Goal: Complete application form

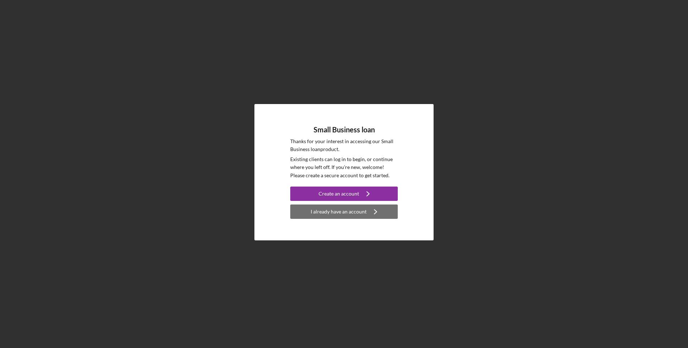
click at [339, 211] on div "I already have an account" at bounding box center [339, 211] width 56 height 14
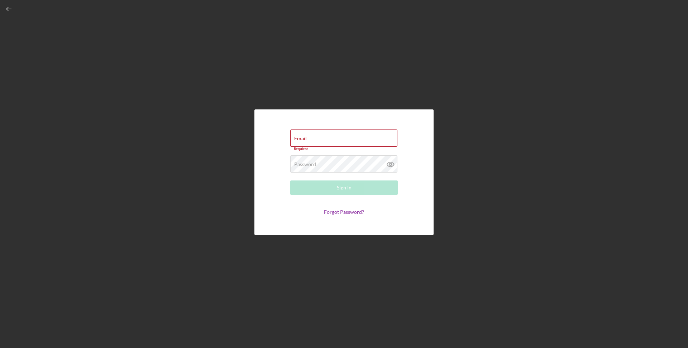
click at [216, 64] on div "Email Required Password Required Sign In Forgot Password?" at bounding box center [344, 172] width 681 height 344
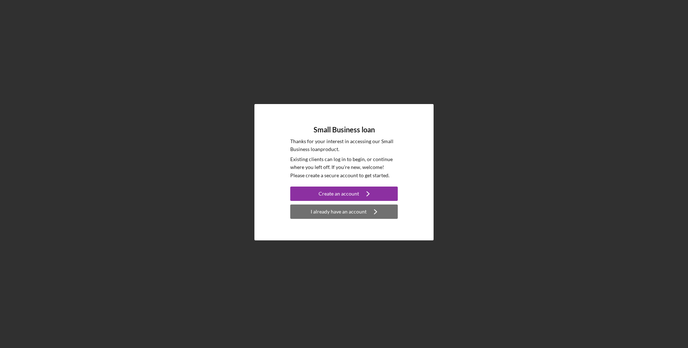
click at [337, 211] on div "I already have an account" at bounding box center [339, 211] width 56 height 14
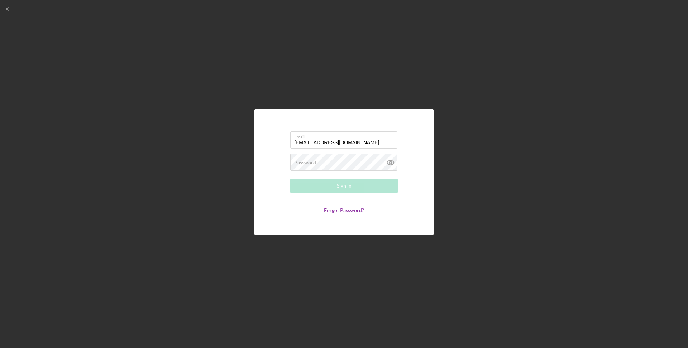
type input "[EMAIL_ADDRESS][DOMAIN_NAME]"
click at [310, 163] on label "Password" at bounding box center [305, 163] width 22 height 6
click at [342, 189] on div "Sign In" at bounding box center [344, 186] width 15 height 14
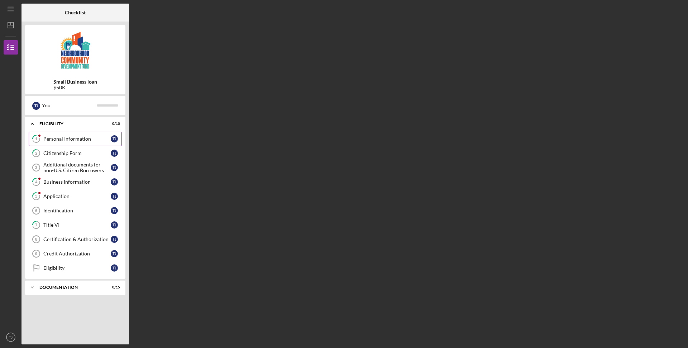
click at [73, 141] on div "Personal Information" at bounding box center [76, 139] width 67 height 6
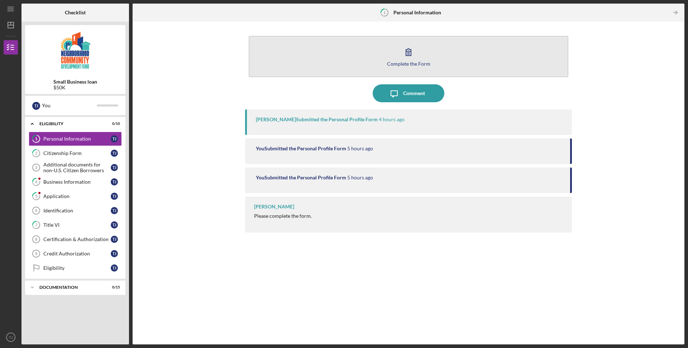
click at [403, 59] on icon "button" at bounding box center [409, 52] width 18 height 18
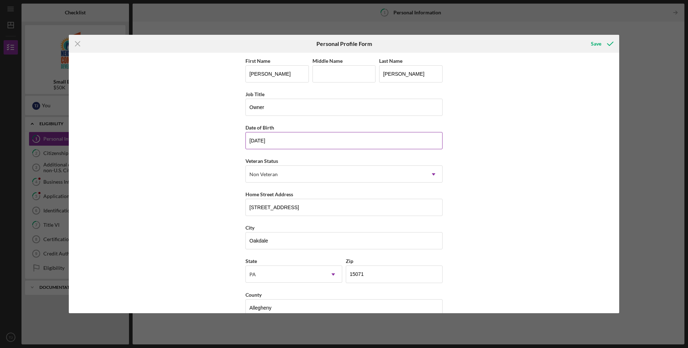
scroll to position [14, 0]
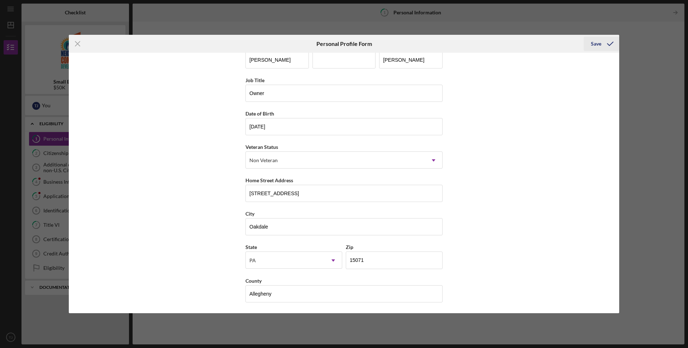
click at [596, 43] on div "Save" at bounding box center [596, 44] width 10 height 14
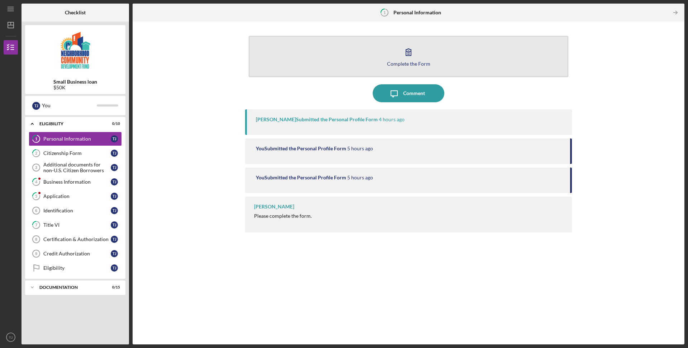
click at [402, 65] on div "Complete the Form" at bounding box center [408, 63] width 43 height 5
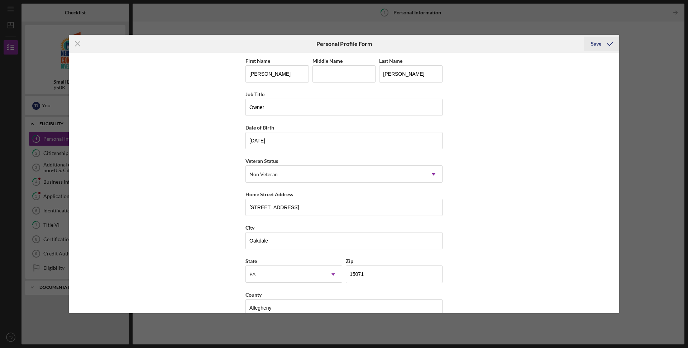
click at [595, 44] on div "Save" at bounding box center [596, 44] width 10 height 14
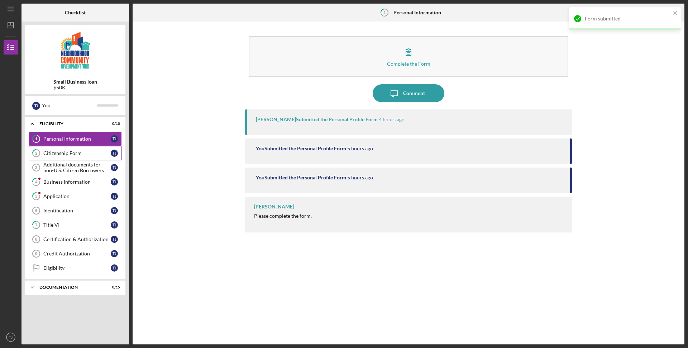
click at [67, 154] on div "Citizenship Form" at bounding box center [76, 153] width 67 height 6
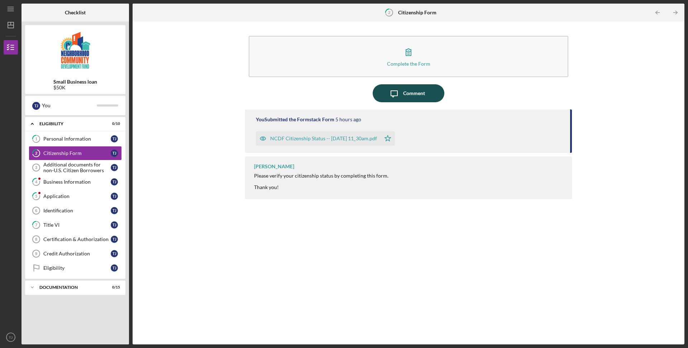
click at [403, 92] on icon "Icon/Message" at bounding box center [394, 93] width 18 height 18
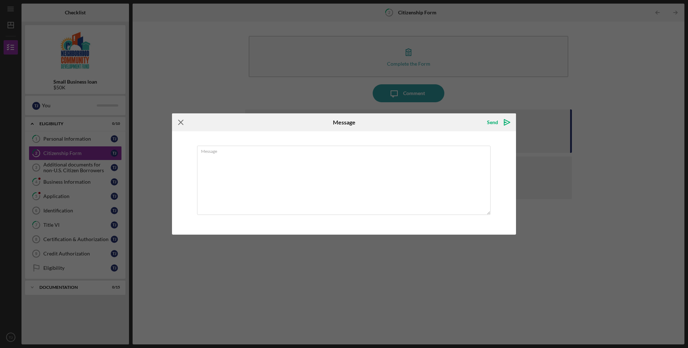
click at [179, 123] on icon "Icon/Menu Close" at bounding box center [181, 122] width 18 height 18
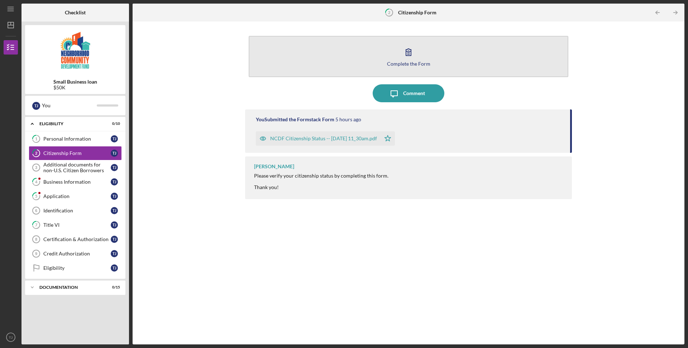
click at [412, 60] on icon "button" at bounding box center [409, 52] width 18 height 18
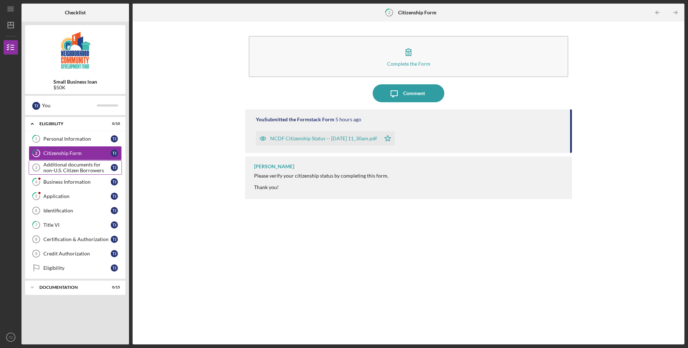
click at [54, 167] on div "Additional documents for non-U.S. Citizen Borrowers" at bounding box center [76, 167] width 67 height 11
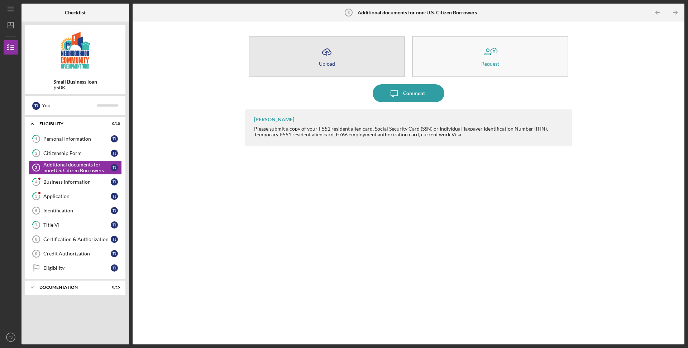
click at [323, 54] on icon "Icon/Upload" at bounding box center [327, 52] width 18 height 18
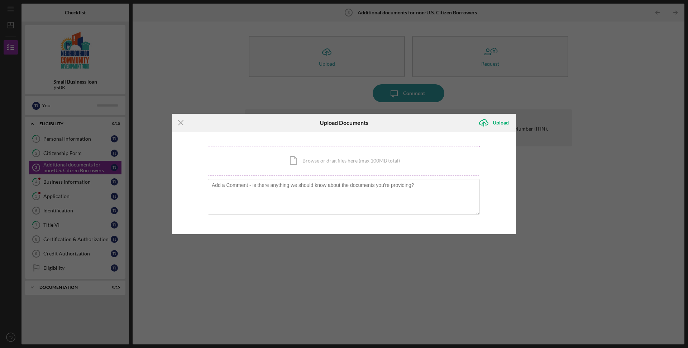
click at [312, 160] on div "Icon/Document Browse or drag files here (max 100MB total) Tap to choose files o…" at bounding box center [344, 160] width 272 height 29
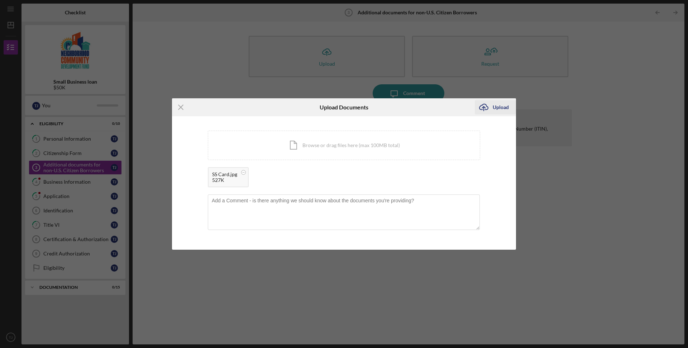
click at [497, 109] on div "Upload" at bounding box center [501, 107] width 16 height 14
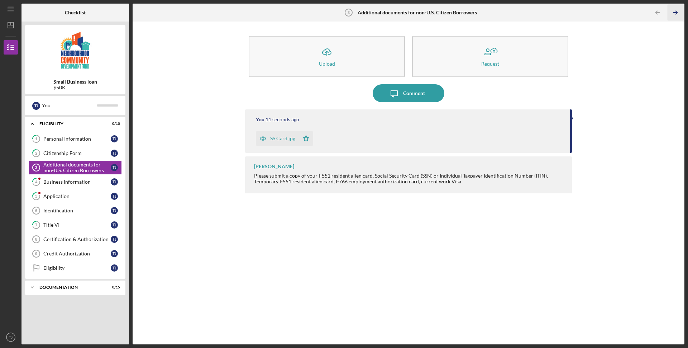
click at [674, 12] on icon "Icon/Table Pagination Arrow" at bounding box center [675, 13] width 16 height 16
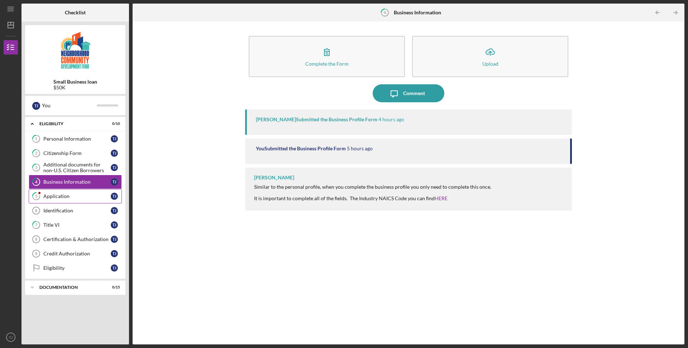
click at [51, 197] on div "Application" at bounding box center [76, 196] width 67 height 6
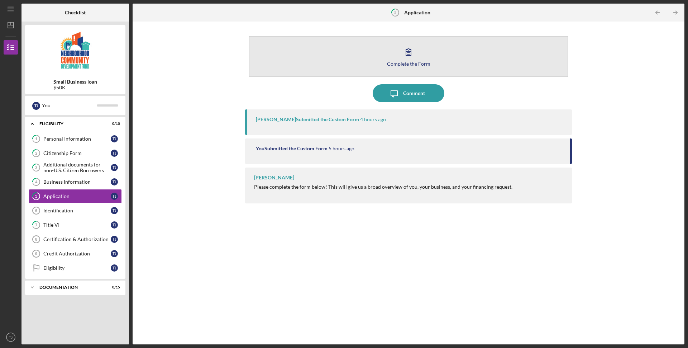
click at [405, 66] on div "Complete the Form" at bounding box center [408, 63] width 43 height 5
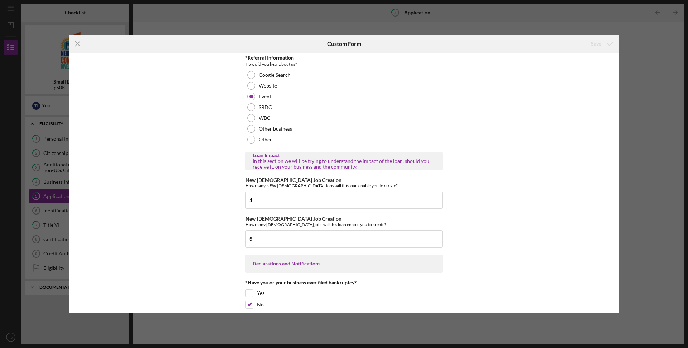
scroll to position [743, 0]
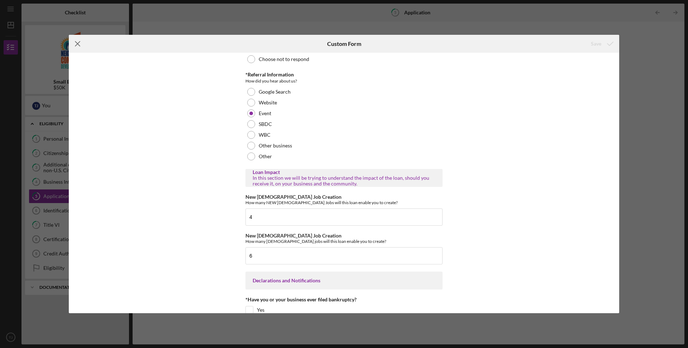
click at [79, 45] on line at bounding box center [77, 44] width 5 height 5
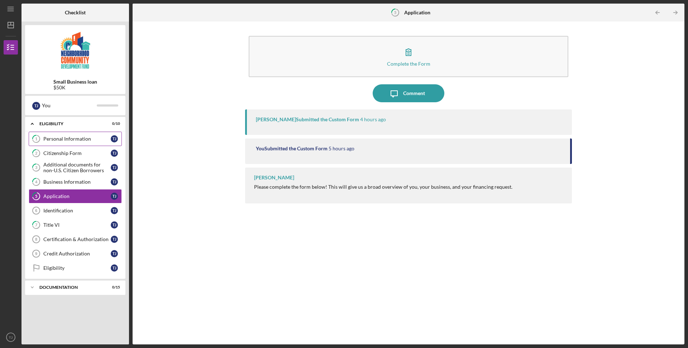
click at [52, 138] on div "Personal Information" at bounding box center [76, 139] width 67 height 6
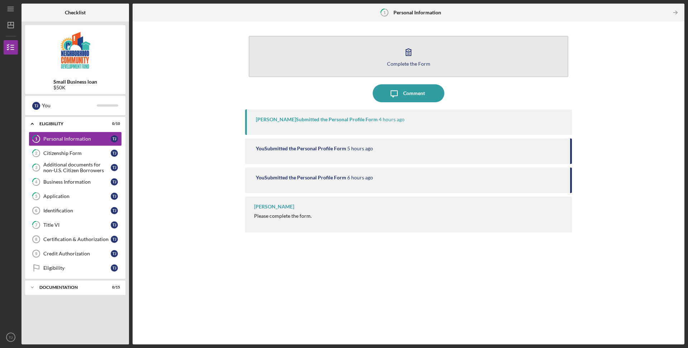
click at [406, 61] on div "Complete the Form" at bounding box center [408, 63] width 43 height 5
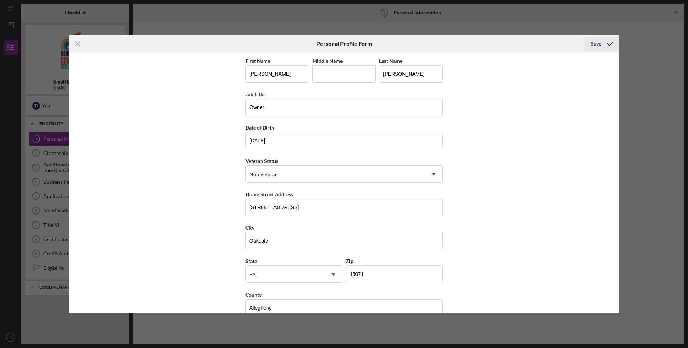
click at [597, 46] on div "Save" at bounding box center [596, 44] width 10 height 14
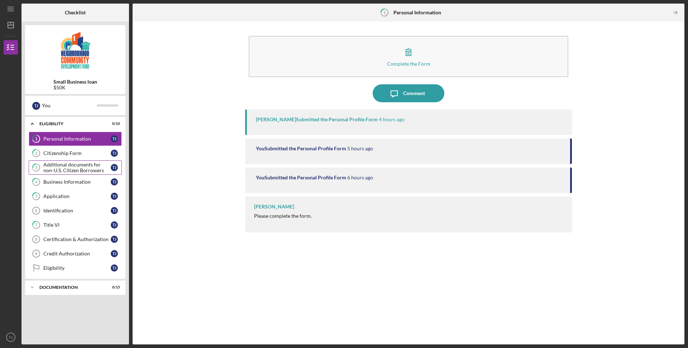
click at [60, 170] on div "Additional documents for non-U.S. Citizen Borrowers" at bounding box center [76, 167] width 67 height 11
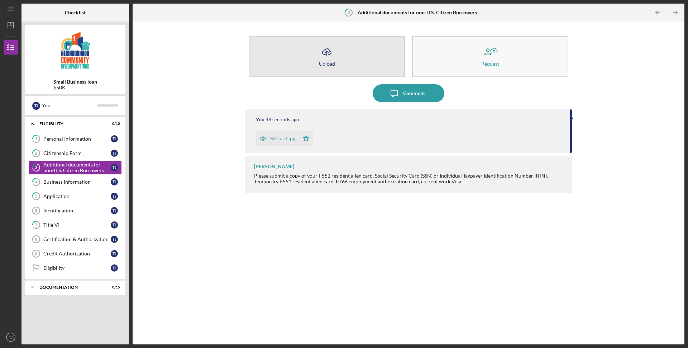
click at [318, 56] on button "Icon/Upload Upload" at bounding box center [327, 56] width 156 height 41
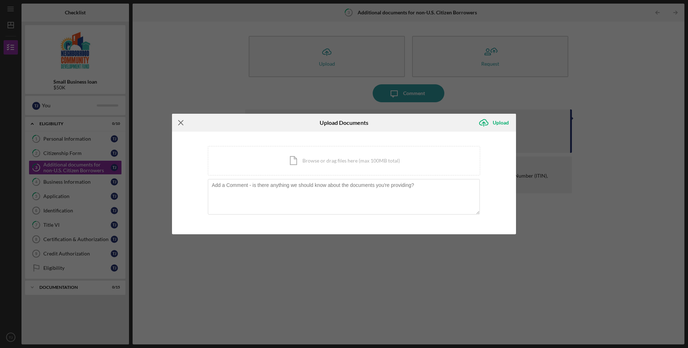
click at [179, 126] on icon "Icon/Menu Close" at bounding box center [181, 123] width 18 height 18
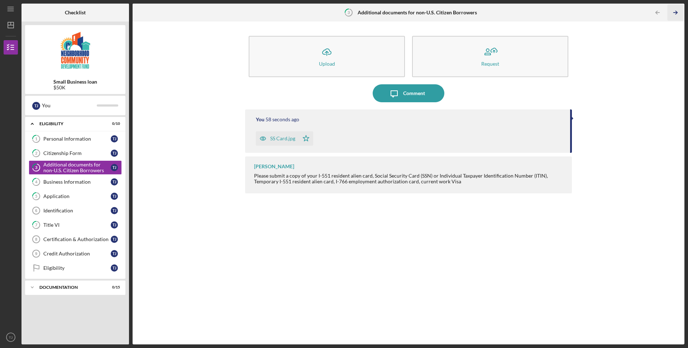
click at [677, 13] on icon "Icon/Table Pagination Arrow" at bounding box center [675, 13] width 16 height 16
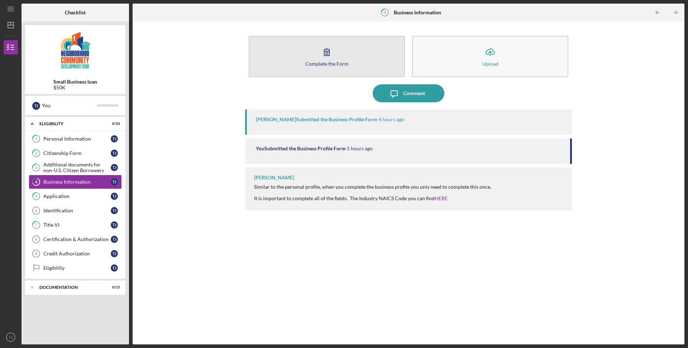
click at [323, 61] on div "Complete the Form" at bounding box center [326, 63] width 43 height 5
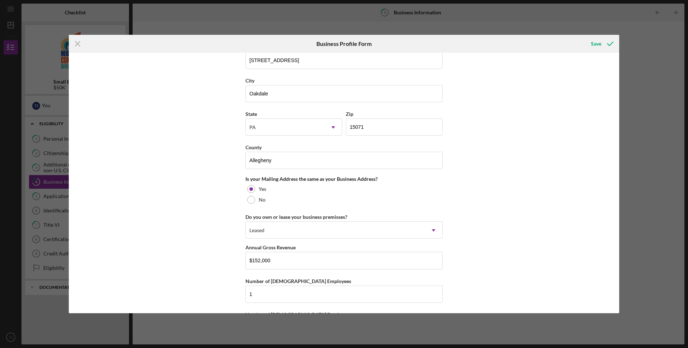
scroll to position [473, 0]
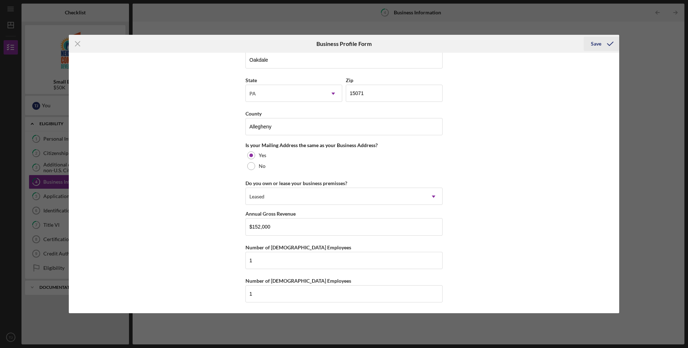
click at [596, 46] on div "Save" at bounding box center [596, 44] width 10 height 14
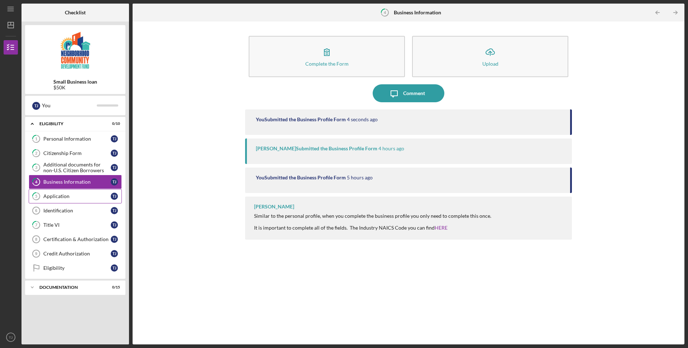
click at [62, 198] on div "Application" at bounding box center [76, 196] width 67 height 6
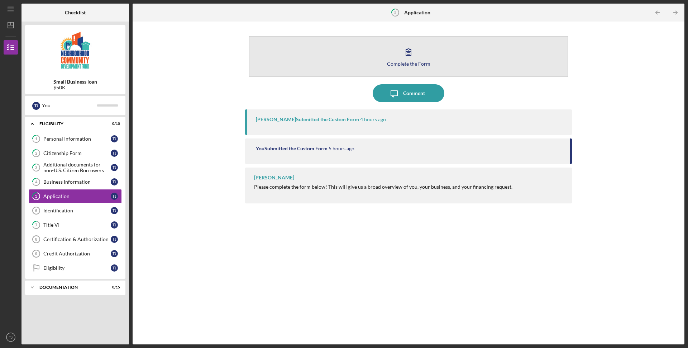
click at [408, 60] on icon "button" at bounding box center [409, 52] width 18 height 18
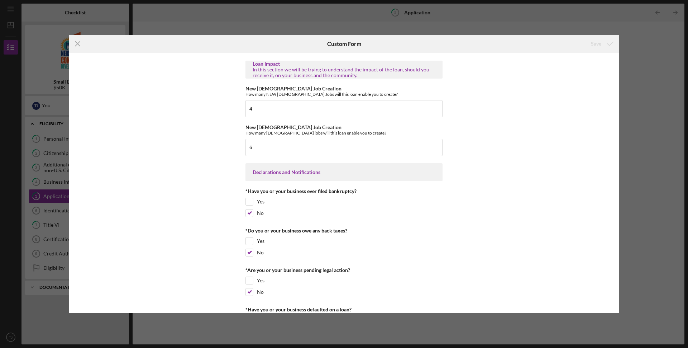
scroll to position [934, 0]
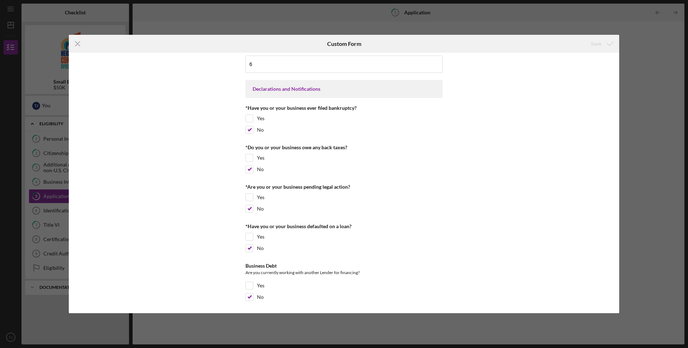
click at [509, 158] on div "Loan Amount Amount Requested $50,000 Project Description Please describe the pu…" at bounding box center [344, 183] width 551 height 260
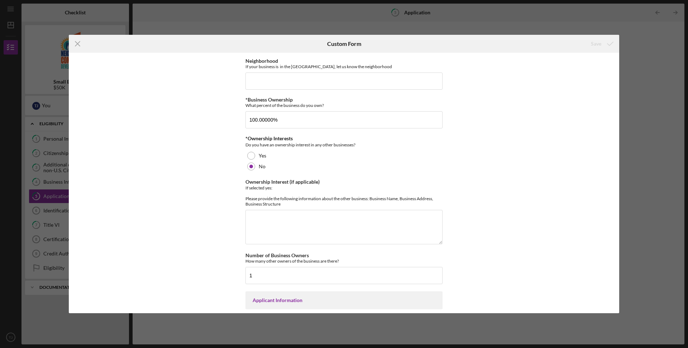
scroll to position [0, 0]
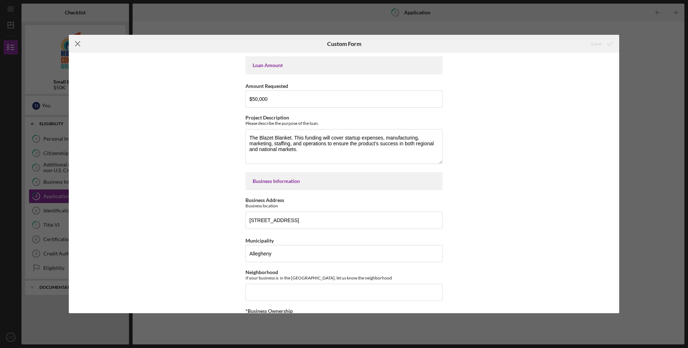
click at [79, 44] on icon "Icon/Menu Close" at bounding box center [78, 44] width 18 height 18
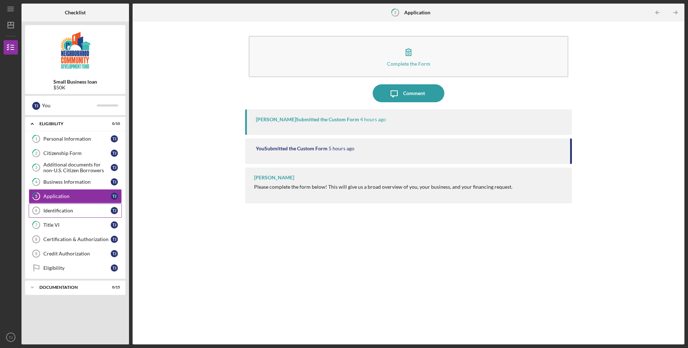
click at [68, 208] on div "Identification" at bounding box center [76, 211] width 67 height 6
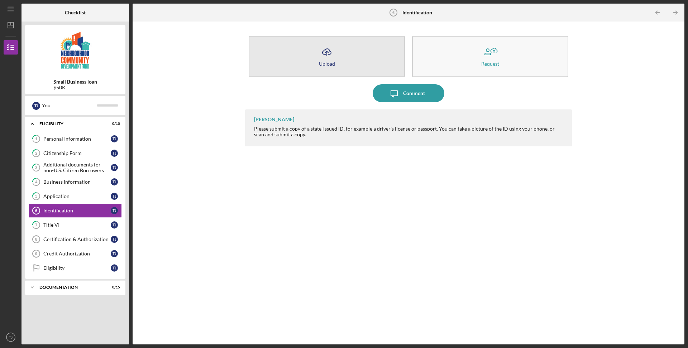
click at [328, 62] on div "Upload" at bounding box center [327, 63] width 16 height 5
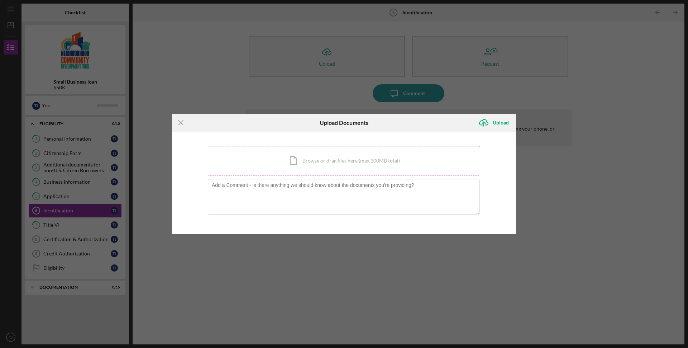
click at [307, 165] on div "Icon/Document Browse or drag files here (max 100MB total) Tap to choose files o…" at bounding box center [344, 160] width 272 height 29
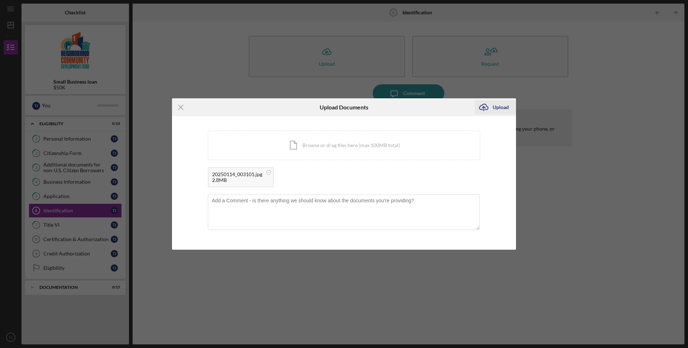
click at [500, 109] on div "Upload" at bounding box center [501, 107] width 16 height 14
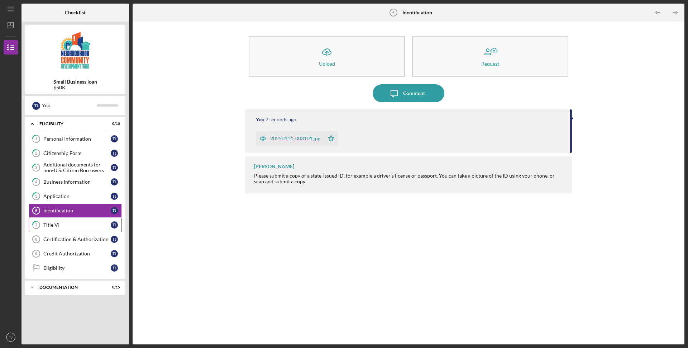
click at [54, 226] on div "Title VI" at bounding box center [76, 225] width 67 height 6
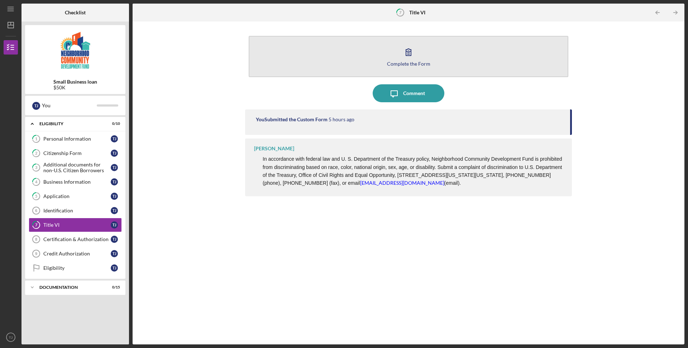
click at [400, 61] on div "Complete the Form" at bounding box center [408, 63] width 43 height 5
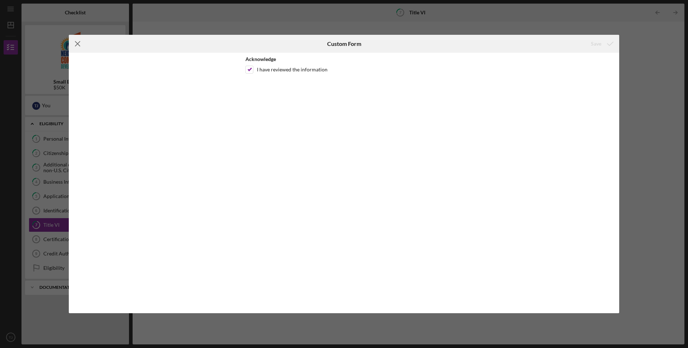
click at [83, 43] on icon "Icon/Menu Close" at bounding box center [78, 44] width 18 height 18
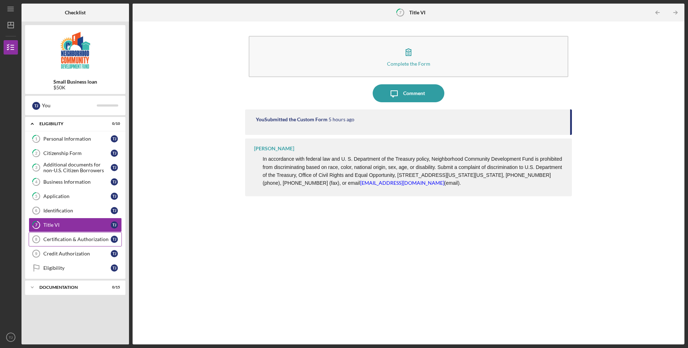
click at [71, 239] on div "Certification & Authorization" at bounding box center [76, 239] width 67 height 6
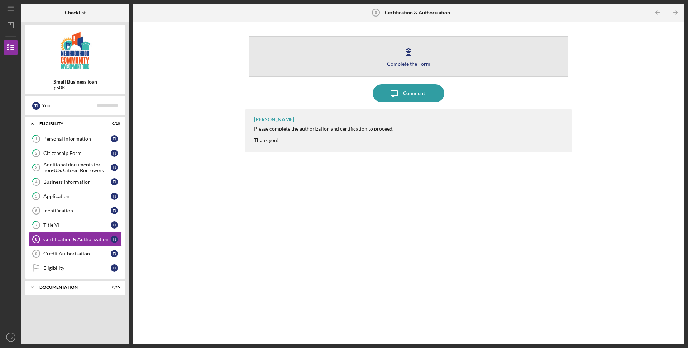
click at [412, 55] on icon "button" at bounding box center [409, 52] width 18 height 18
click at [402, 59] on icon "button" at bounding box center [409, 52] width 18 height 18
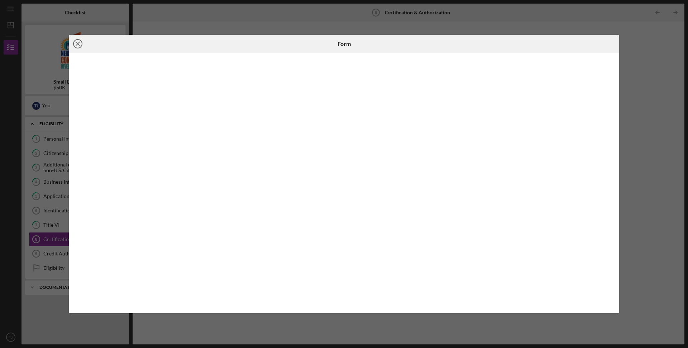
click at [79, 44] on icon "Icon/Close" at bounding box center [78, 44] width 18 height 18
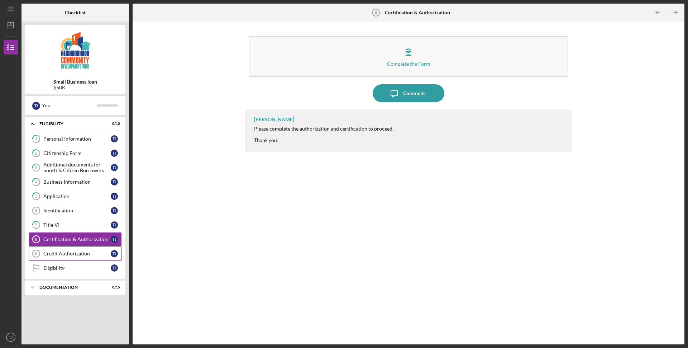
click at [67, 253] on div "Credit Authorization" at bounding box center [76, 254] width 67 height 6
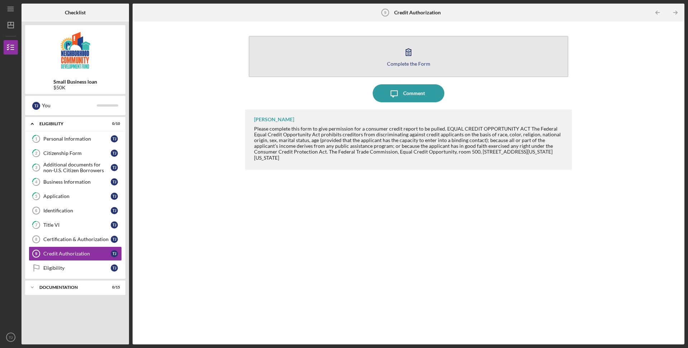
click at [400, 60] on button "Complete the Form Form" at bounding box center [409, 56] width 320 height 41
click at [409, 57] on icon "button" at bounding box center [409, 52] width 18 height 18
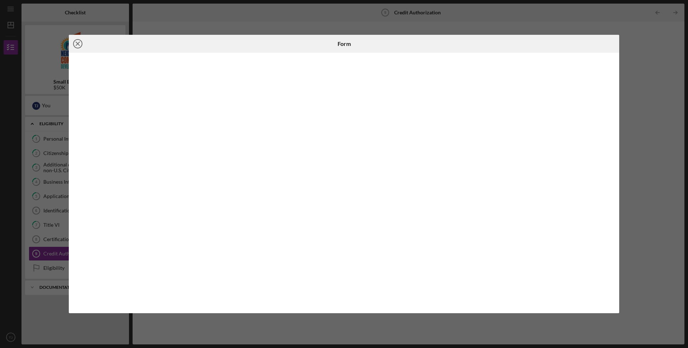
click at [77, 44] on icon "Icon/Close" at bounding box center [78, 44] width 18 height 18
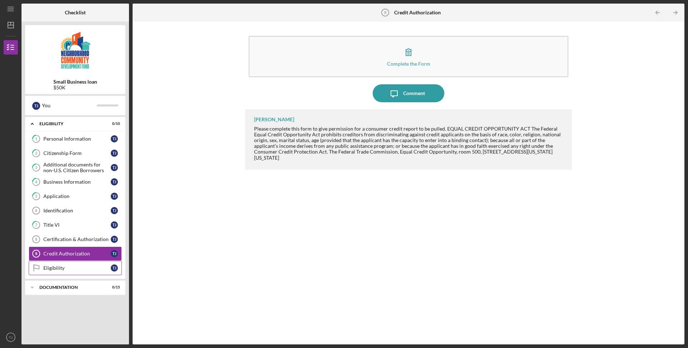
click at [60, 268] on div "Eligibility" at bounding box center [76, 268] width 67 height 6
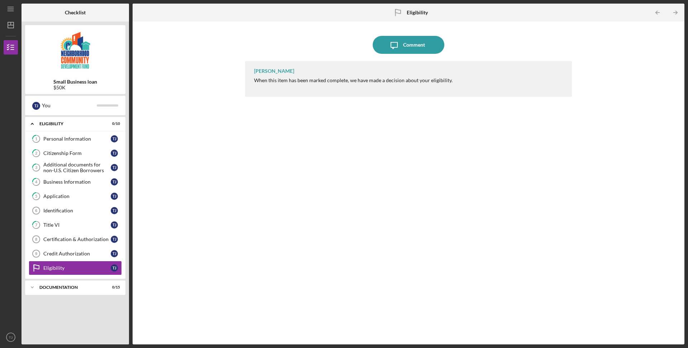
click at [243, 41] on div "Icon/Message Comment [PERSON_NAME] When this item has been marked complete, we …" at bounding box center [408, 182] width 545 height 315
click at [406, 48] on div "Comment" at bounding box center [414, 45] width 22 height 18
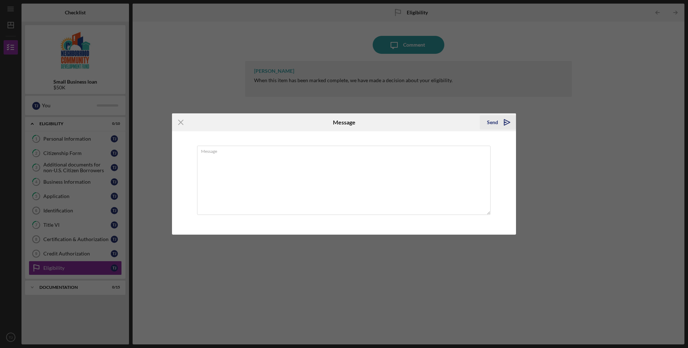
click at [495, 123] on div "Send" at bounding box center [492, 122] width 11 height 14
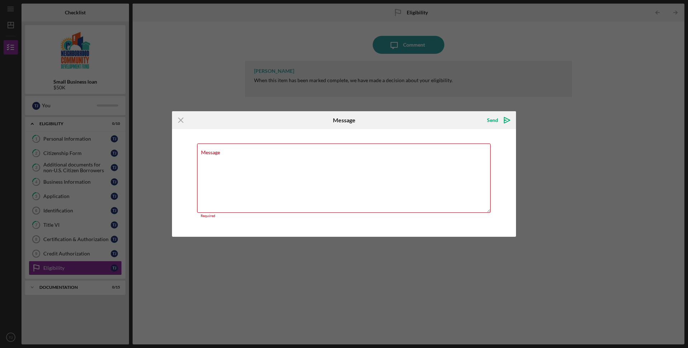
click at [564, 101] on div "Icon/Menu Close Message Send Icon/icon-invite-send Message Required Cancel Send…" at bounding box center [344, 174] width 688 height 348
click at [180, 120] on line at bounding box center [181, 120] width 5 height 5
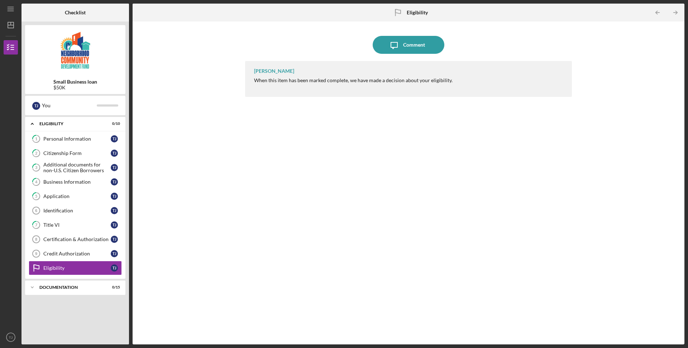
click at [46, 12] on div at bounding box center [40, 13] width 36 height 18
click at [44, 106] on div "You" at bounding box center [69, 105] width 55 height 12
click at [36, 105] on div "T J" at bounding box center [36, 106] width 8 height 8
click at [71, 106] on div "You" at bounding box center [69, 105] width 55 height 12
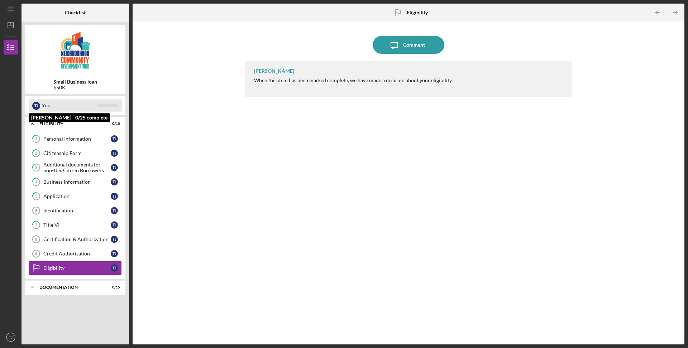
click at [94, 106] on div "You" at bounding box center [69, 105] width 55 height 12
click at [679, 11] on icon "Icon/Table Pagination Arrow" at bounding box center [675, 13] width 16 height 16
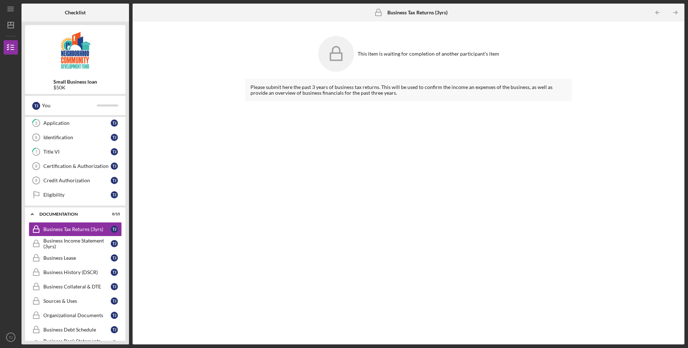
scroll to position [73, 0]
click at [11, 11] on icon "Icon/Menu" at bounding box center [11, 9] width 16 height 16
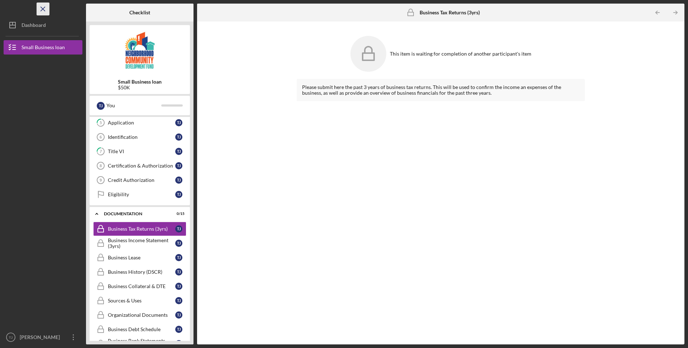
click at [43, 9] on line "button" at bounding box center [43, 9] width 4 height 4
